Goal: Navigation & Orientation: Find specific page/section

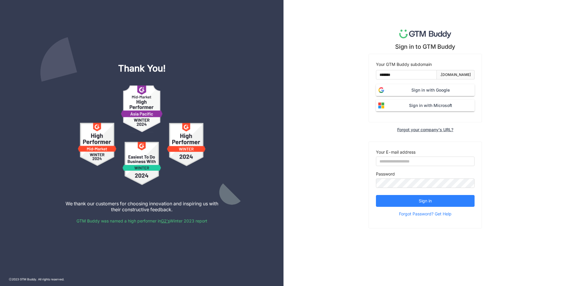
click at [434, 92] on span "Sign in with Google" at bounding box center [431, 90] width 88 height 6
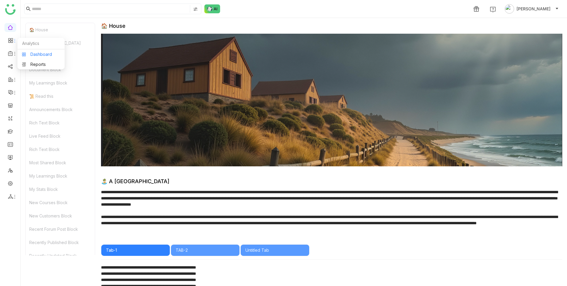
click at [44, 55] on link "Dashboard" at bounding box center [41, 54] width 38 height 4
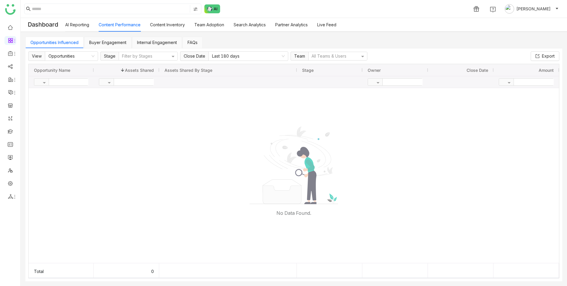
click at [78, 25] on link "AI Reporting" at bounding box center [77, 24] width 24 height 5
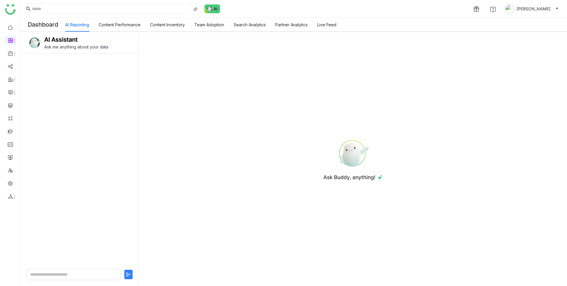
click at [120, 24] on link "Content Performance" at bounding box center [120, 24] width 42 height 5
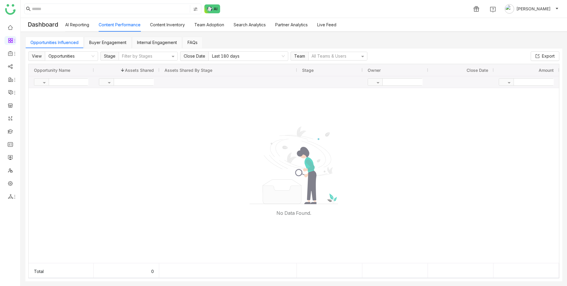
click at [170, 25] on link "Content Inventory" at bounding box center [167, 24] width 35 height 5
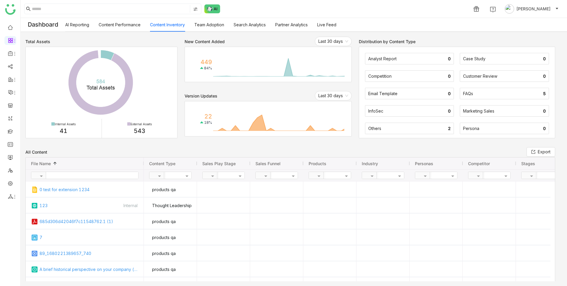
click at [102, 88] on text "584 ​ Total Assets" at bounding box center [101, 84] width 28 height 12
click at [233, 62] on rect at bounding box center [279, 63] width 135 height 27
click at [214, 25] on link "Team Adoption" at bounding box center [209, 24] width 30 height 5
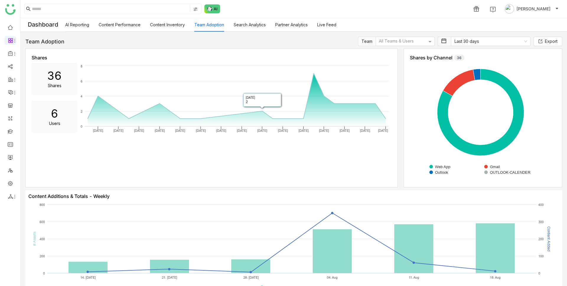
click at [253, 22] on link "Search Analytics" at bounding box center [250, 24] width 32 height 5
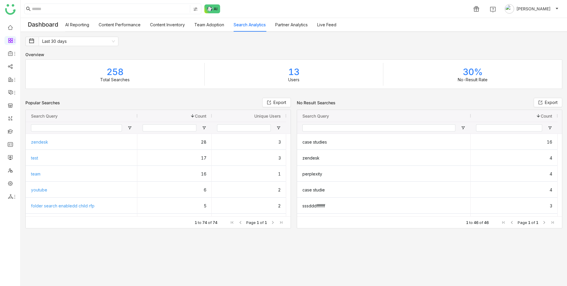
click at [294, 70] on span "13" at bounding box center [293, 71] width 11 height 11
click at [104, 73] on div "258 Total Searches" at bounding box center [115, 74] width 179 height 23
drag, startPoint x: 481, startPoint y: 73, endPoint x: 479, endPoint y: 73, distance: 3.0
click at [481, 73] on span "30%" at bounding box center [473, 71] width 20 height 11
click at [292, 26] on link "Partner Analytics" at bounding box center [291, 24] width 32 height 5
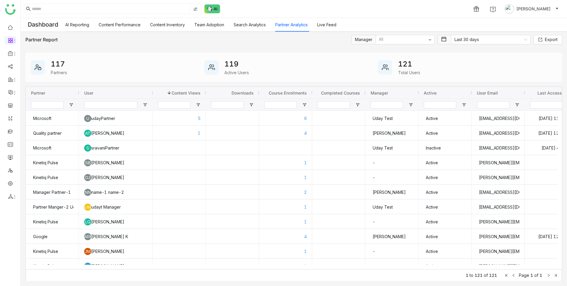
click at [231, 70] on div "Active Users" at bounding box center [236, 72] width 25 height 6
click at [54, 71] on div "Partners" at bounding box center [59, 72] width 16 height 6
click at [405, 69] on div "Total Users" at bounding box center [409, 72] width 22 height 6
click at [330, 27] on link "Live Feed" at bounding box center [326, 24] width 19 height 5
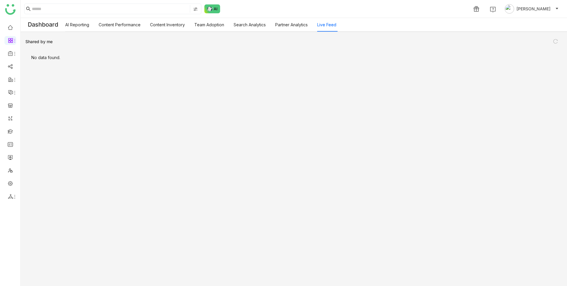
click at [290, 25] on link "Partner Analytics" at bounding box center [291, 24] width 32 height 5
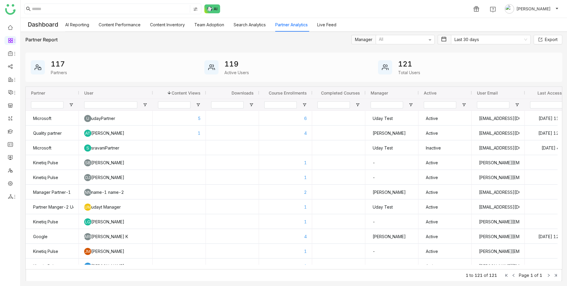
click at [247, 24] on link "Search Analytics" at bounding box center [250, 24] width 32 height 5
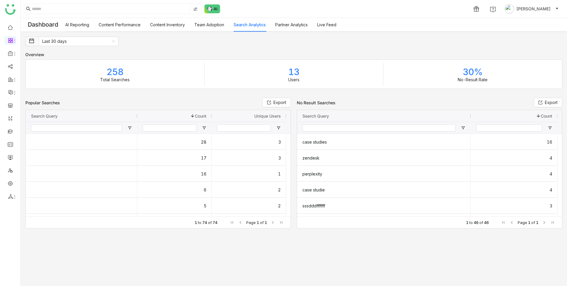
click at [200, 27] on link "Team Adoption" at bounding box center [209, 24] width 30 height 5
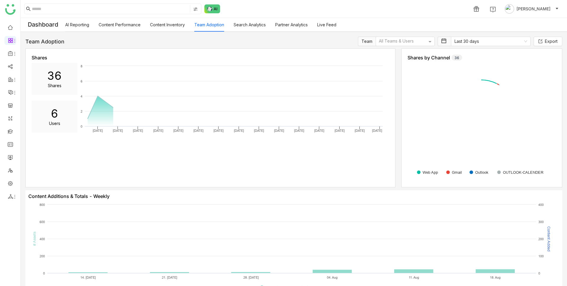
click at [167, 25] on link "Content Inventory" at bounding box center [167, 24] width 35 height 5
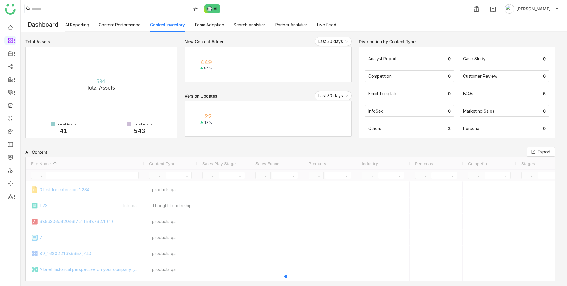
click at [211, 25] on link "Team Adoption" at bounding box center [209, 24] width 30 height 5
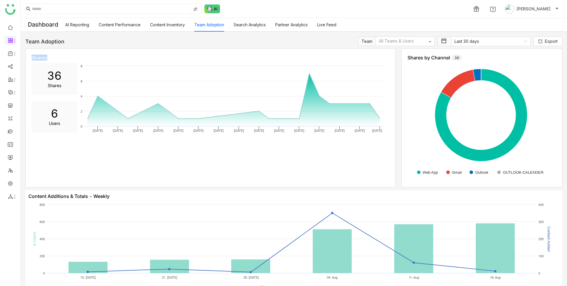
drag, startPoint x: 32, startPoint y: 58, endPoint x: 55, endPoint y: 57, distance: 23.3
click at [50, 59] on div "Shares" at bounding box center [211, 58] width 358 height 6
click at [69, 55] on div "Shares" at bounding box center [211, 58] width 358 height 6
drag, startPoint x: 46, startPoint y: 43, endPoint x: 72, endPoint y: 44, distance: 25.4
click at [71, 44] on div "Team Adoption Team All Teams & Users Last 30 days Export" at bounding box center [293, 41] width 537 height 9
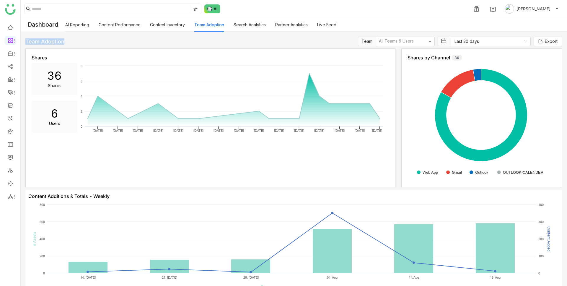
click at [88, 43] on div "Team Adoption Team All Teams & Users Last 30 days Export" at bounding box center [293, 41] width 537 height 9
click at [255, 25] on link "Search Analytics" at bounding box center [250, 24] width 32 height 5
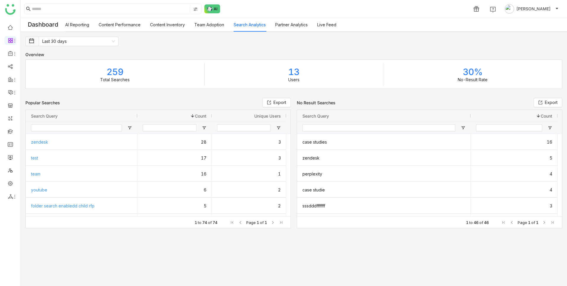
click at [204, 25] on link "Team Adoption" at bounding box center [209, 24] width 30 height 5
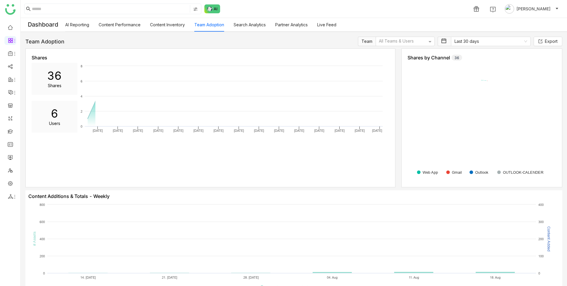
drag, startPoint x: 165, startPoint y: 26, endPoint x: 209, endPoint y: 26, distance: 44.0
click at [165, 25] on link "Content Inventory" at bounding box center [167, 24] width 35 height 5
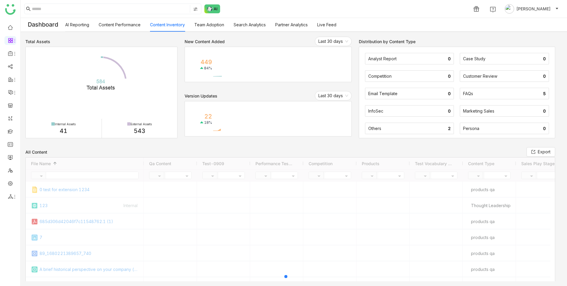
click at [163, 147] on div "All Content Export Drag here to set row groups Drag here to set column labels F…" at bounding box center [293, 276] width 537 height 258
